Goal: Obtain resource: Obtain resource

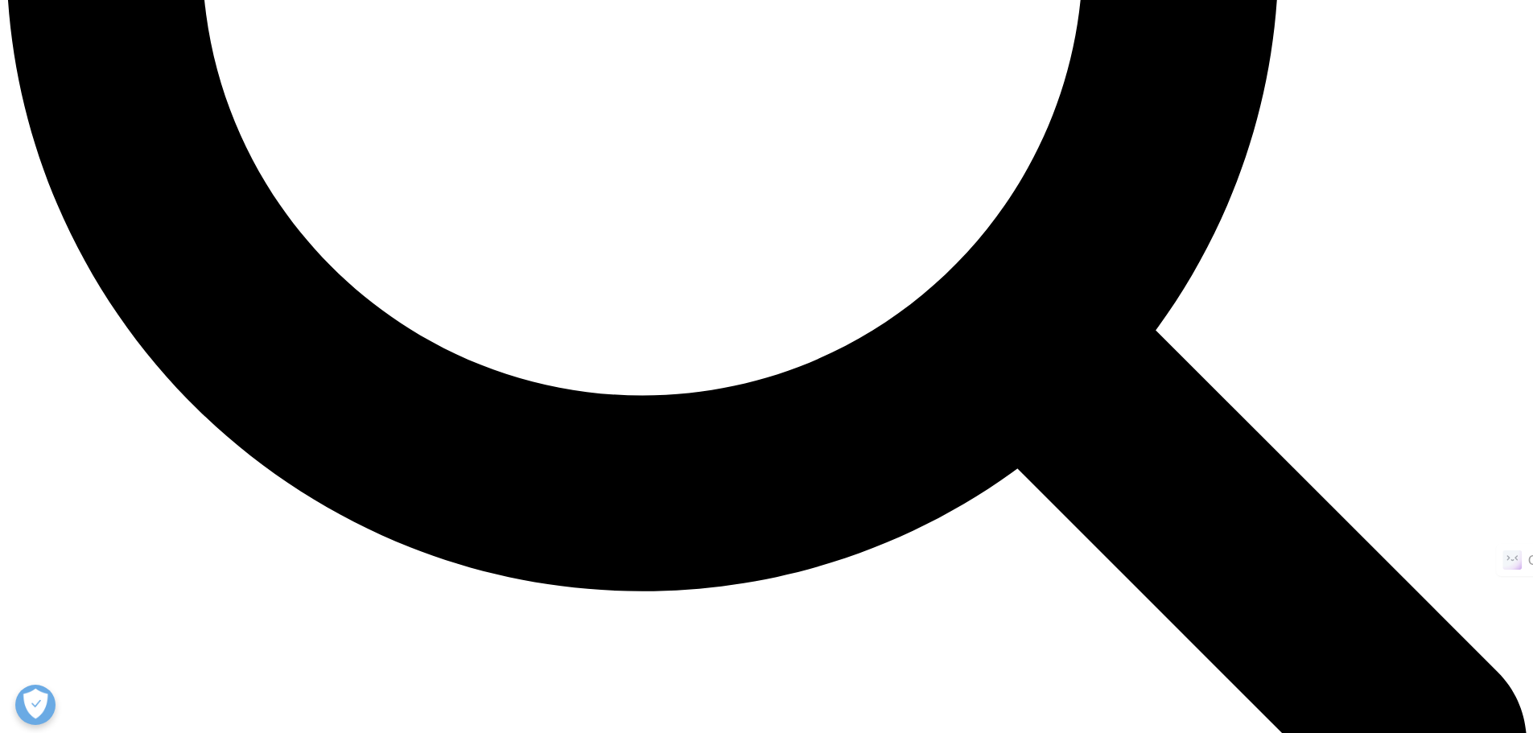
scroll to position [2414, 0]
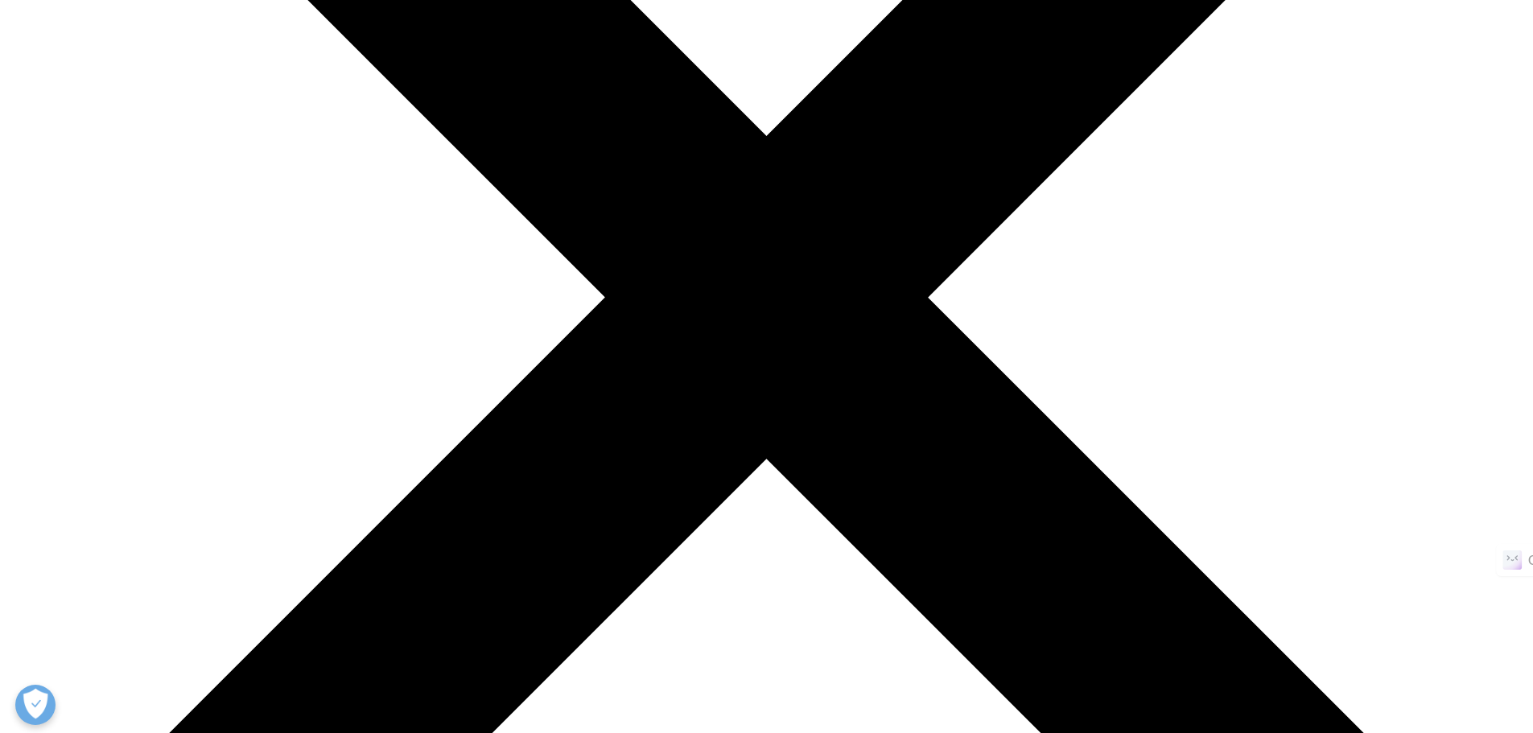
scroll to position [483, 0]
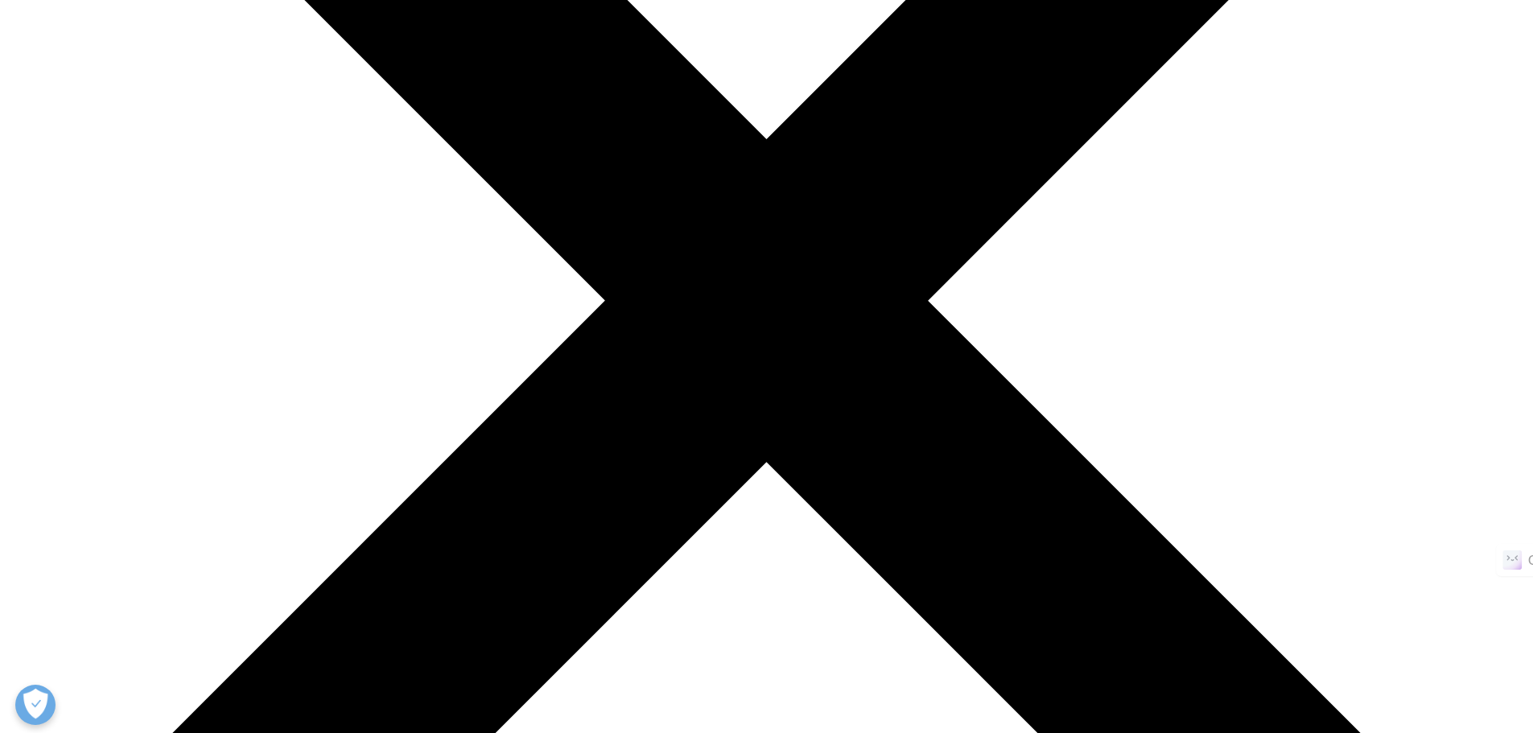
type input "Naveena"
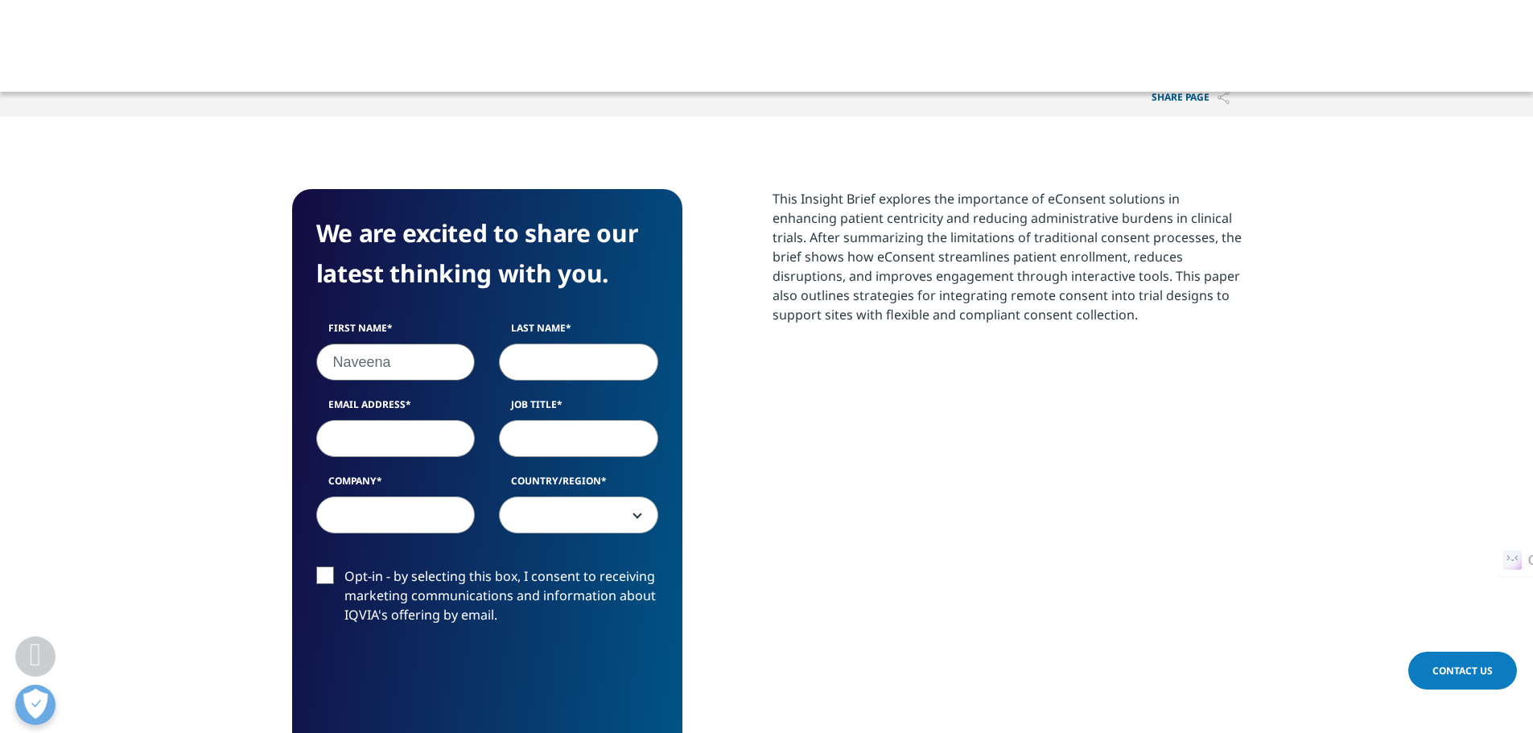
type input "R Nair"
type input "naveenanair1703@gmail.com"
select select "India"
click at [551, 450] on input "Job Title" at bounding box center [578, 438] width 159 height 37
type input "CRA"
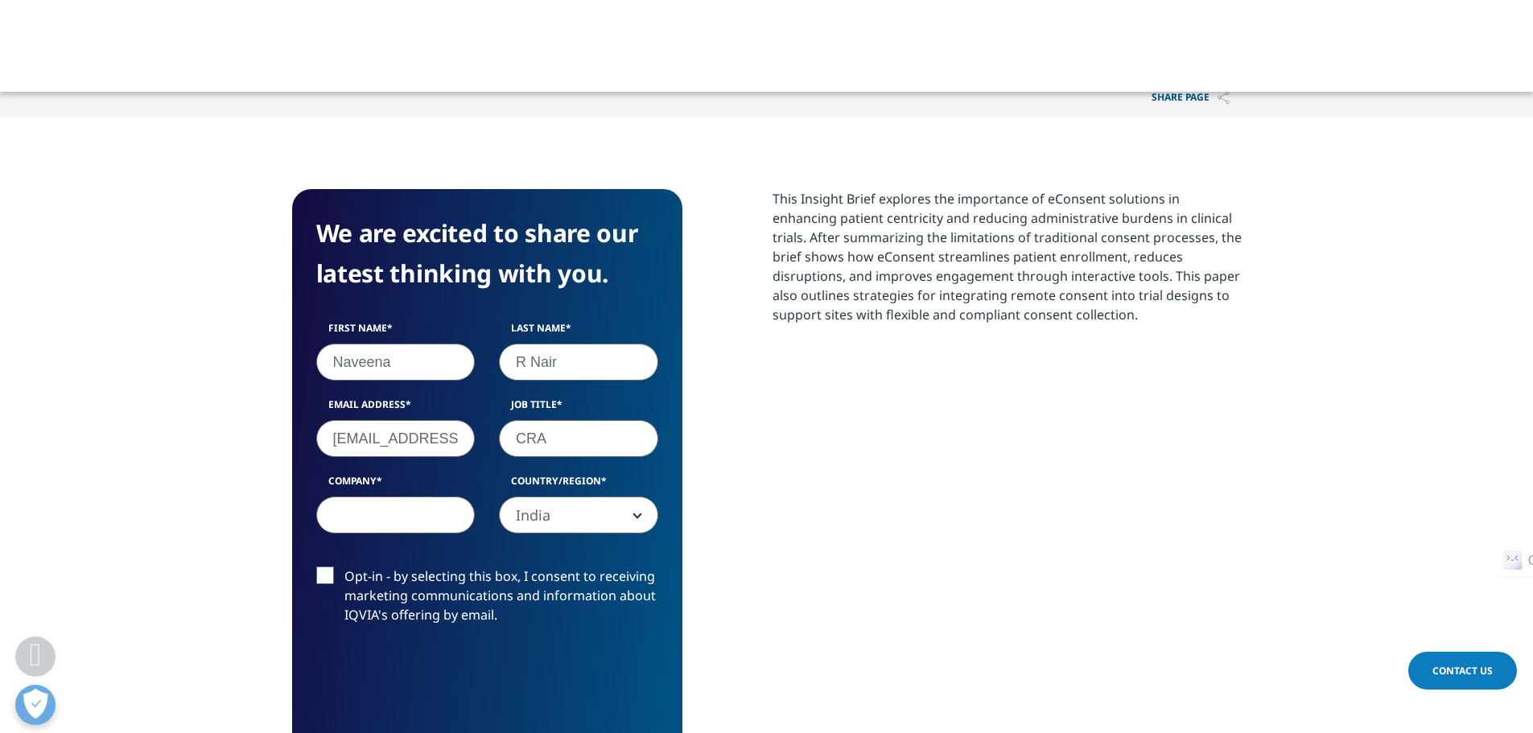
click at [423, 513] on input "Company" at bounding box center [395, 514] width 159 height 37
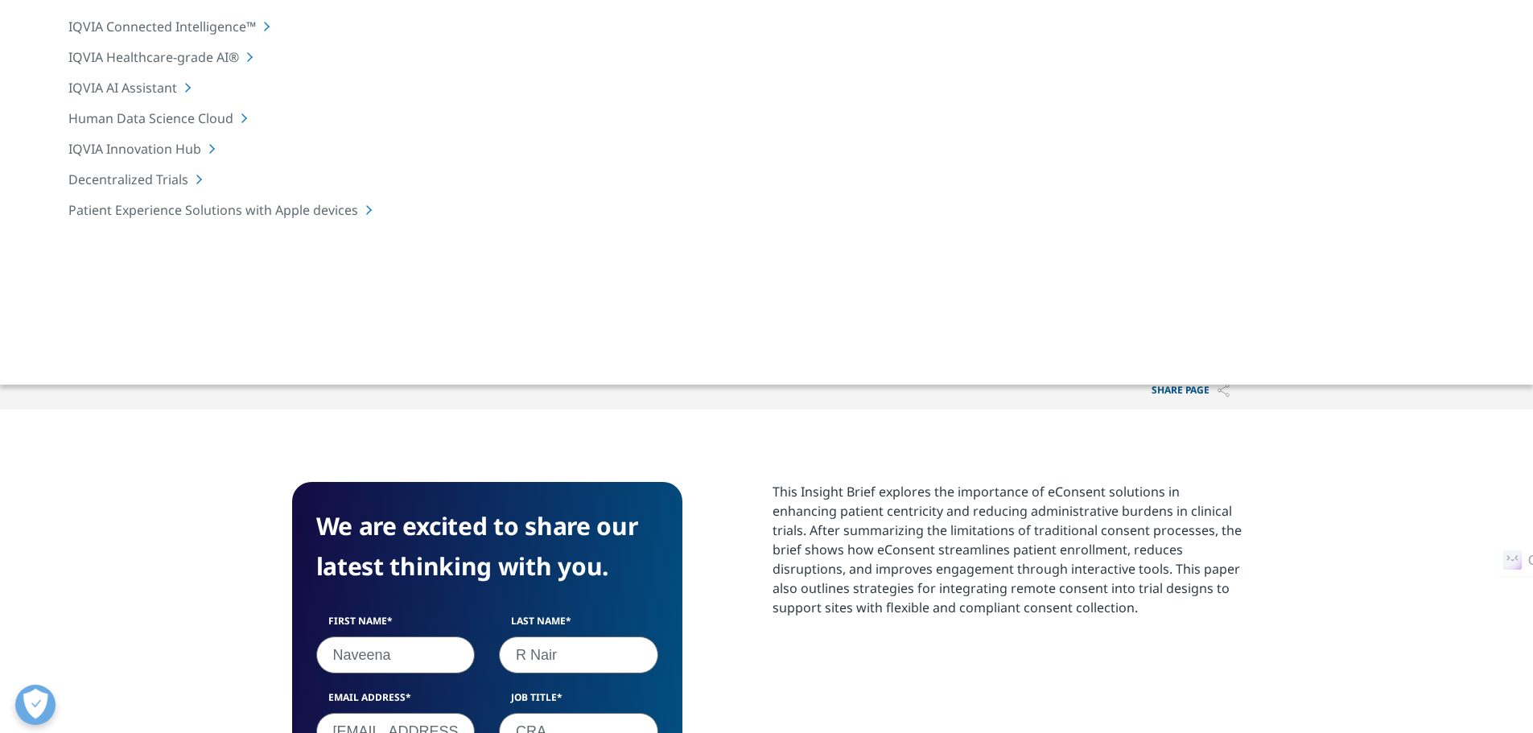
scroll to position [161, 0]
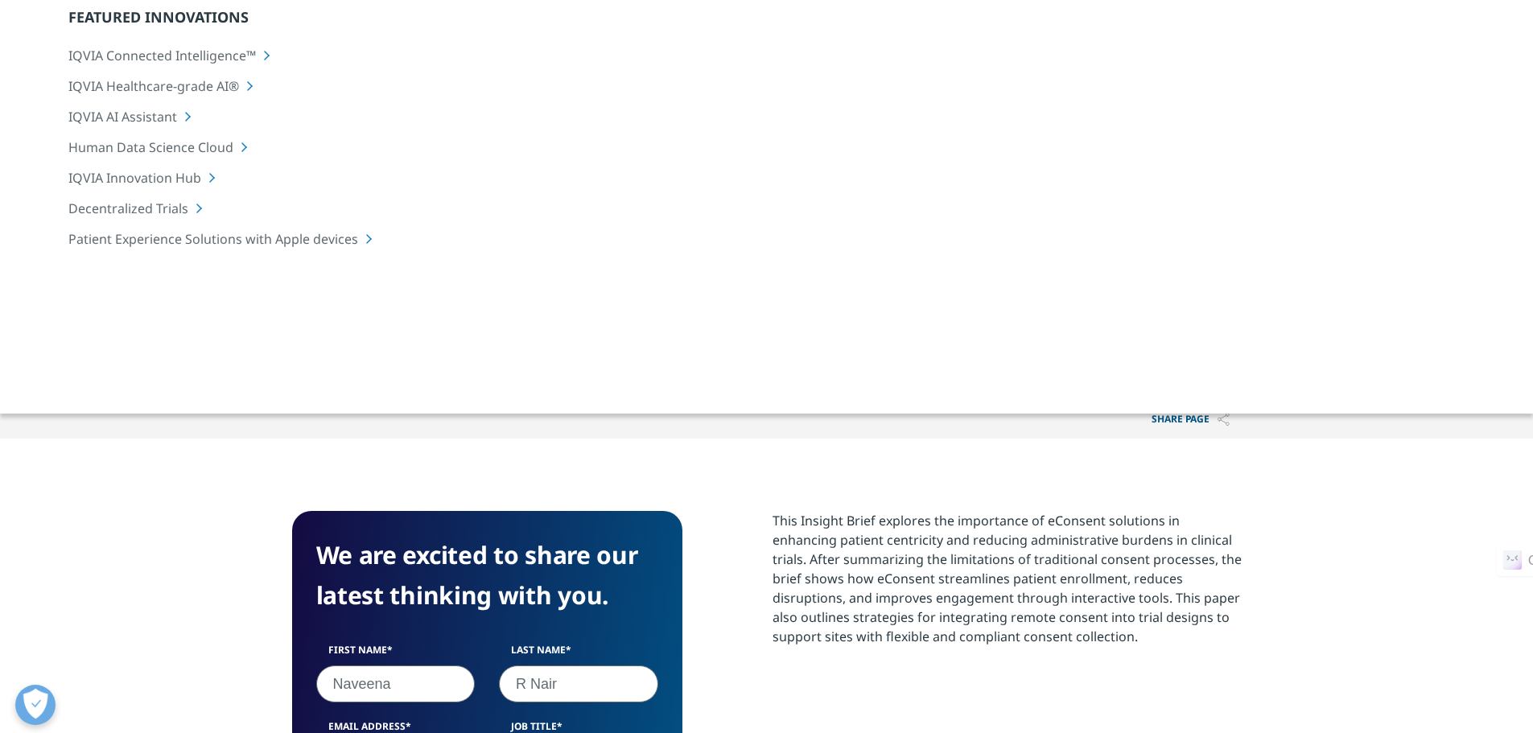
click at [1126, 66] on div at bounding box center [1086, 177] width 311 height 362
click at [1089, 206] on div at bounding box center [1086, 177] width 311 height 362
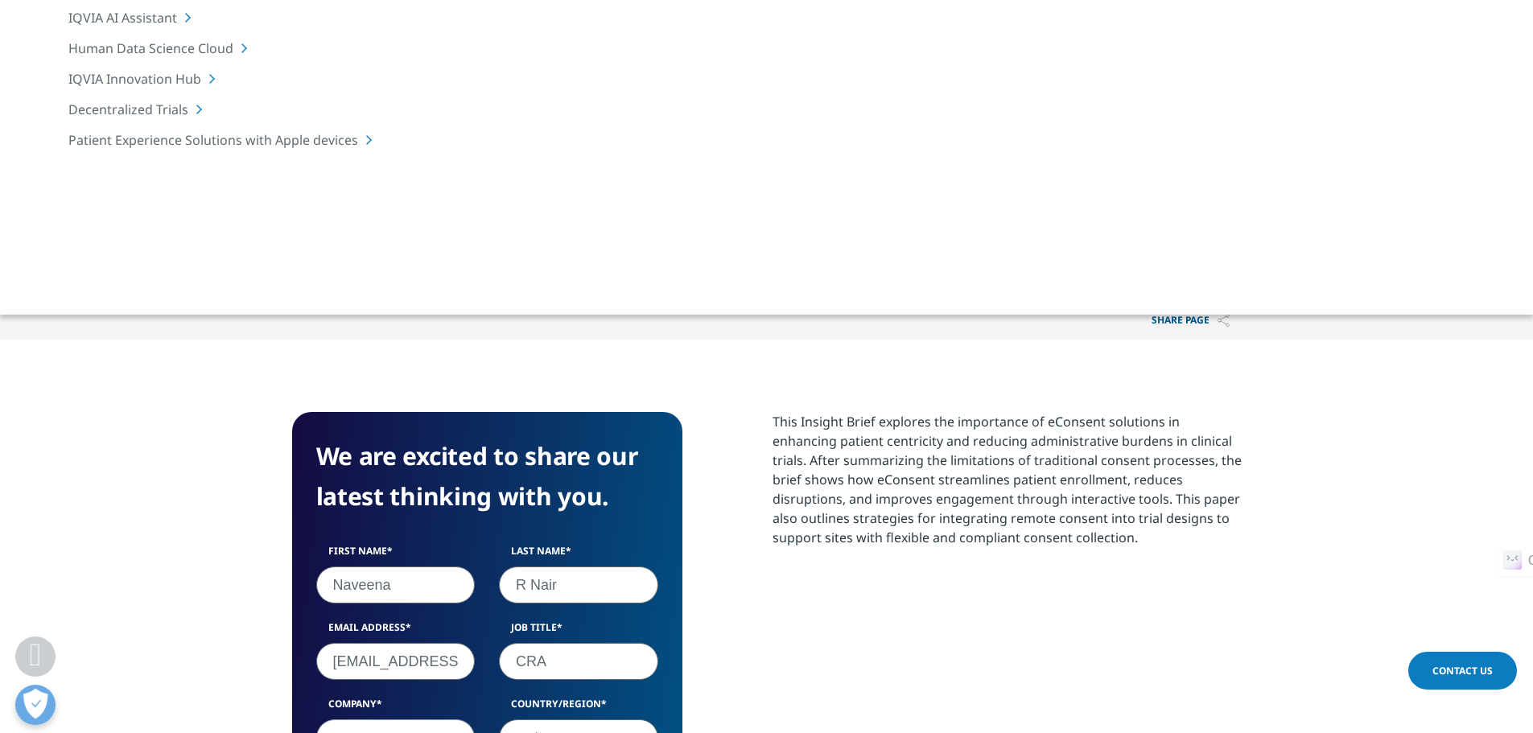
scroll to position [0, 0]
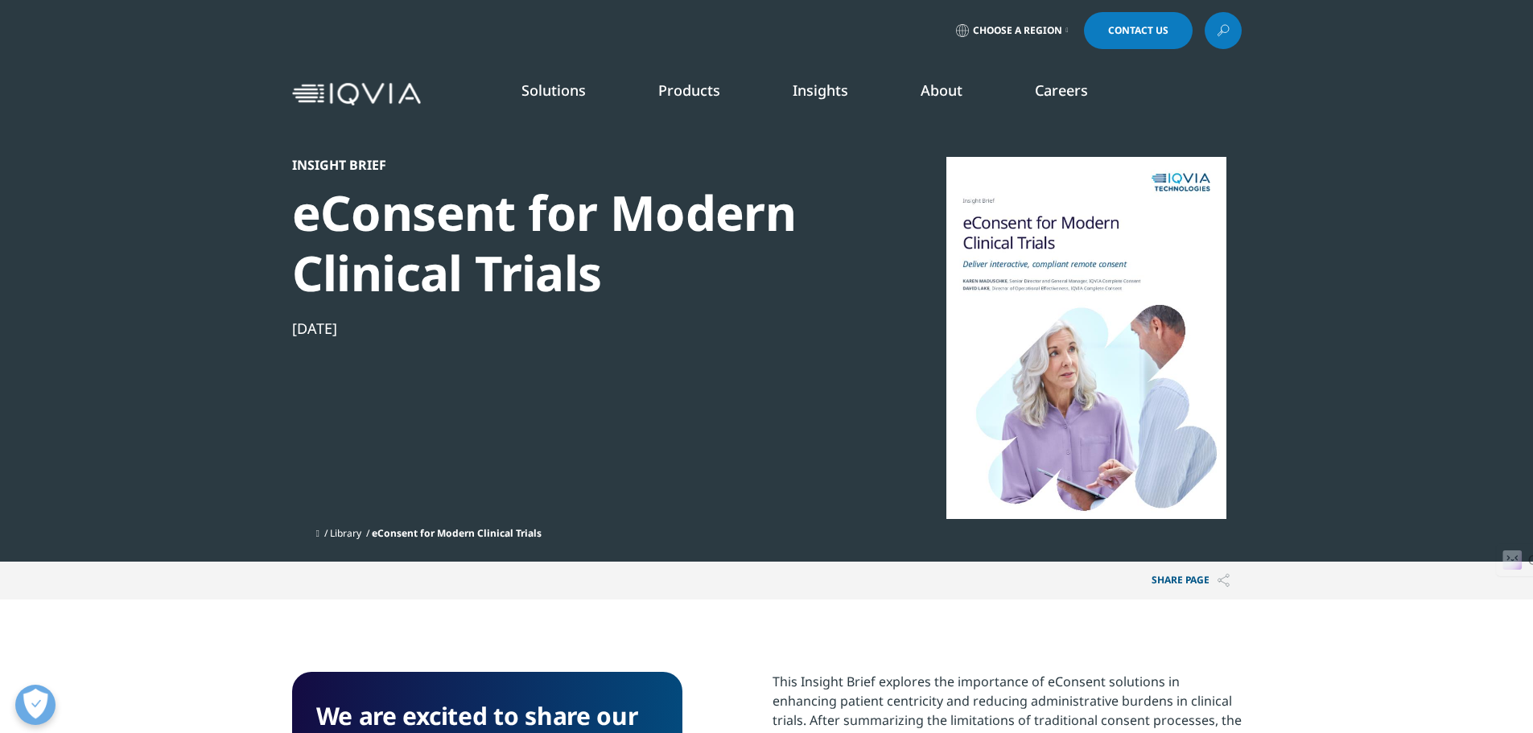
click at [1025, 30] on span "Choose a Region" at bounding box center [1017, 30] width 89 height 13
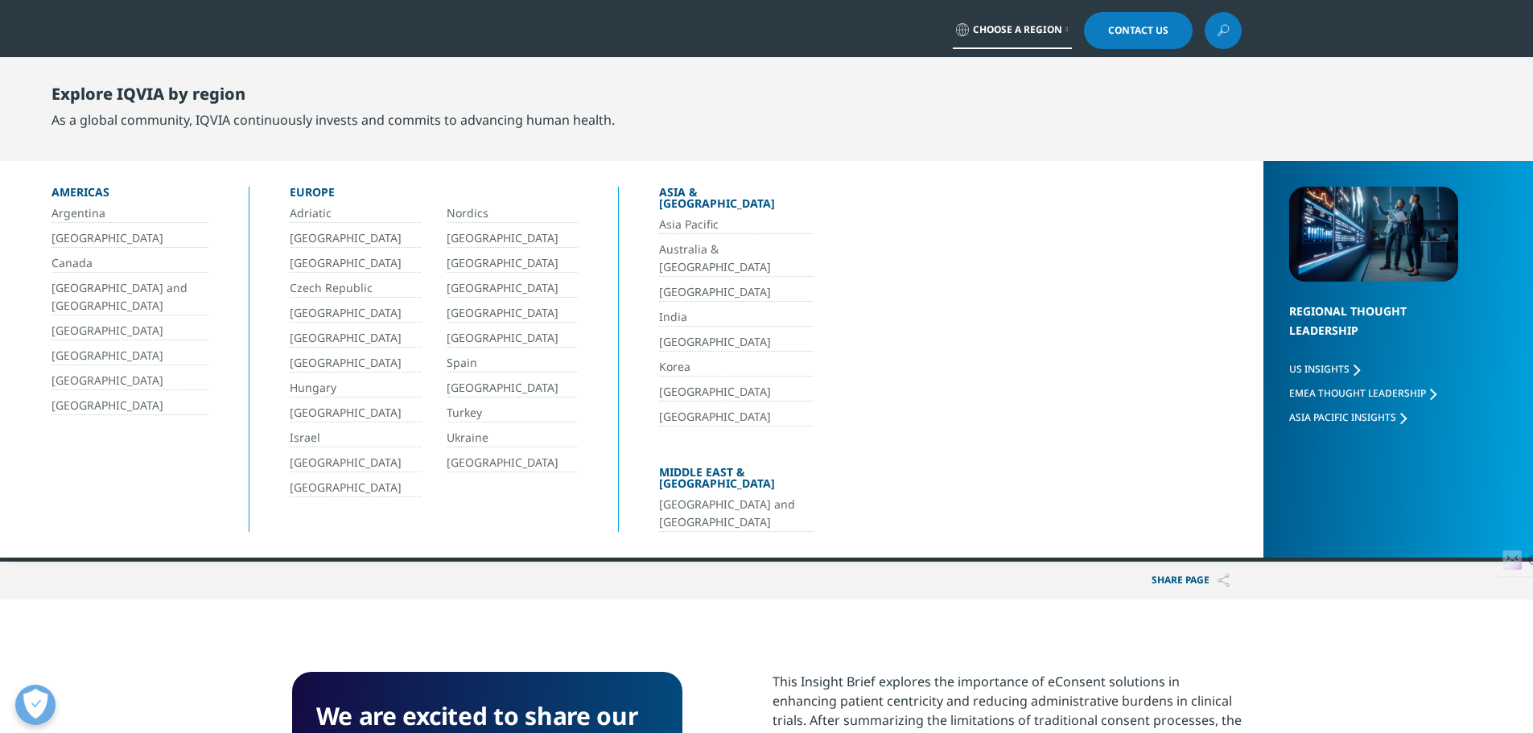
click at [682, 308] on link "India" at bounding box center [736, 317] width 154 height 19
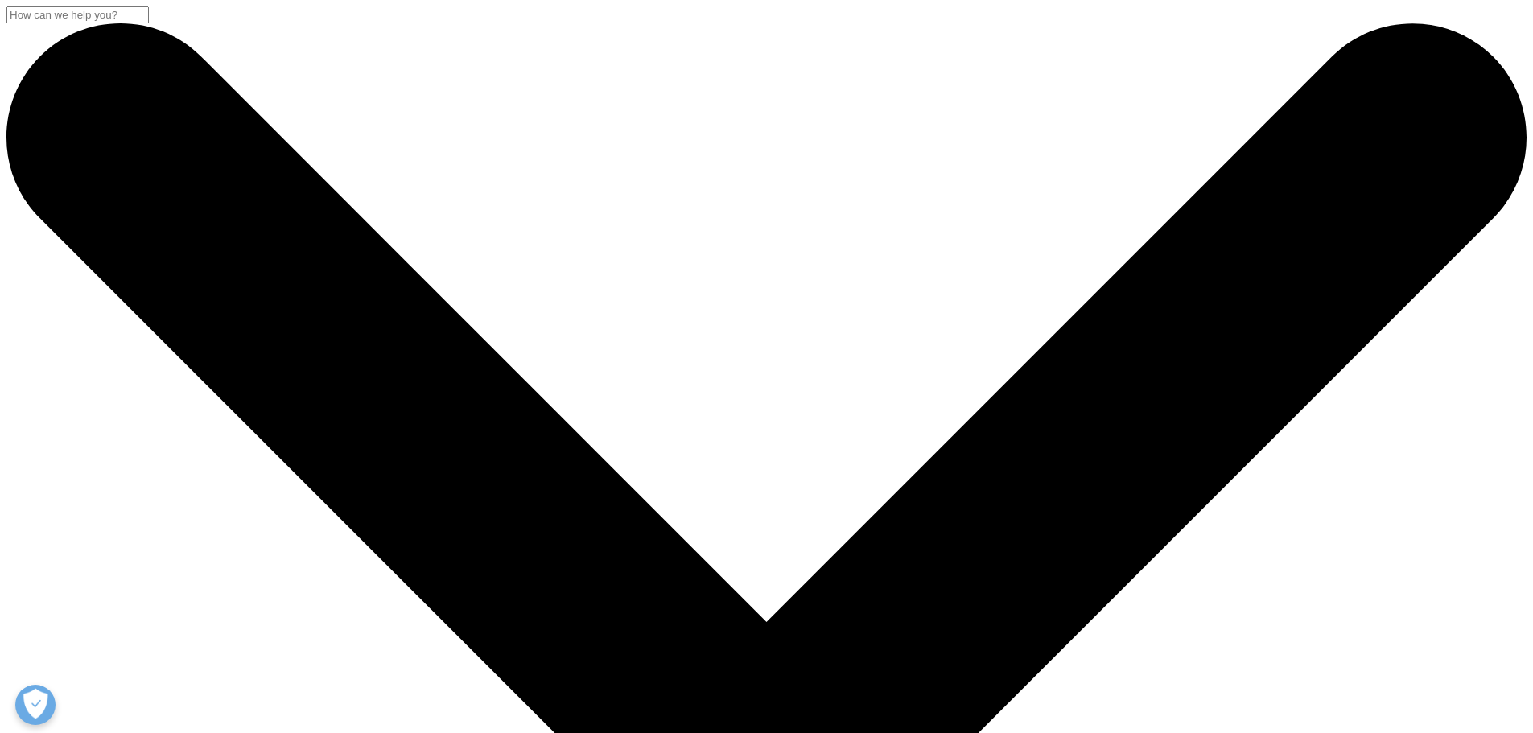
select select "India"
